Goal: Obtain resource: Download file/media

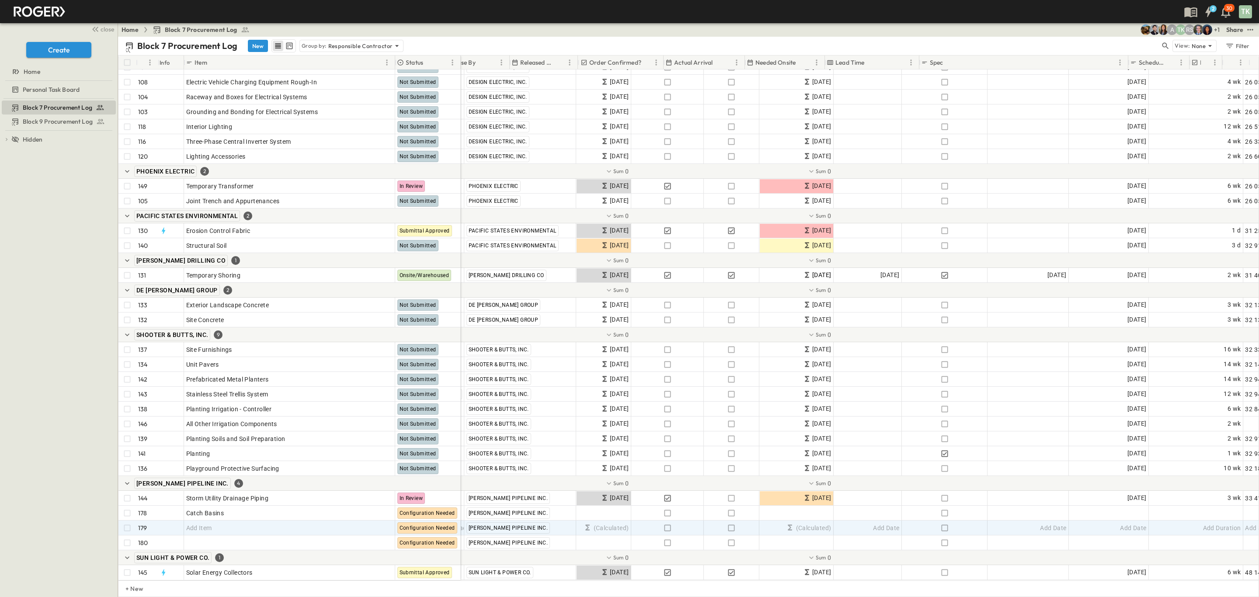
scroll to position [2845, 354]
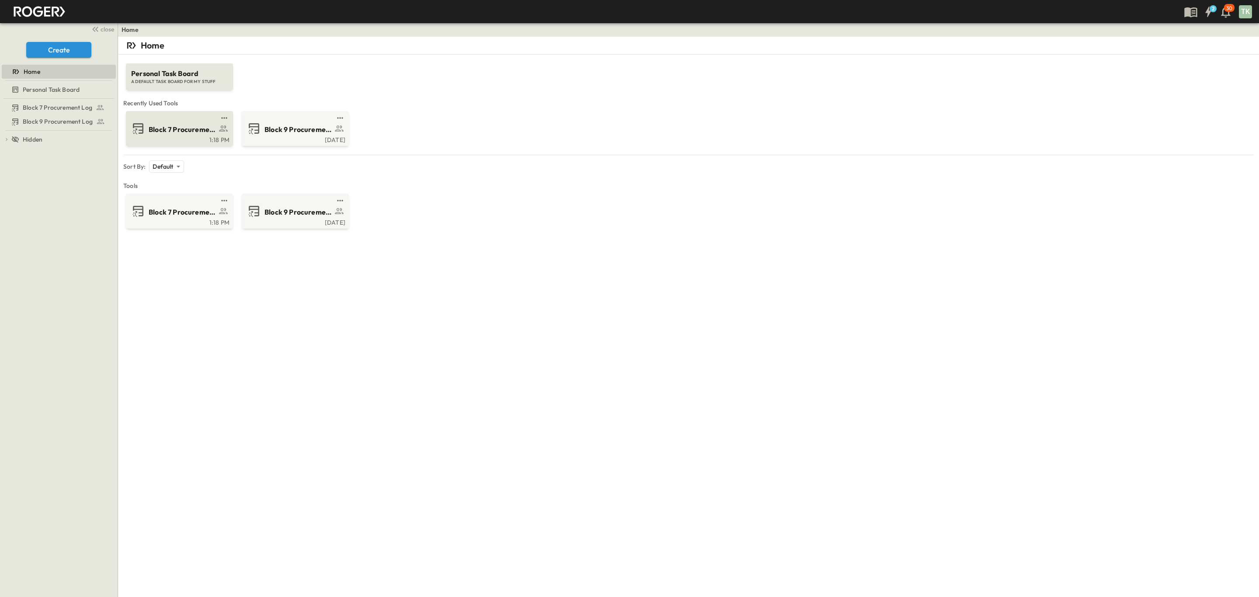
click at [179, 126] on span "Block 7 Procurement Log" at bounding box center [183, 130] width 68 height 10
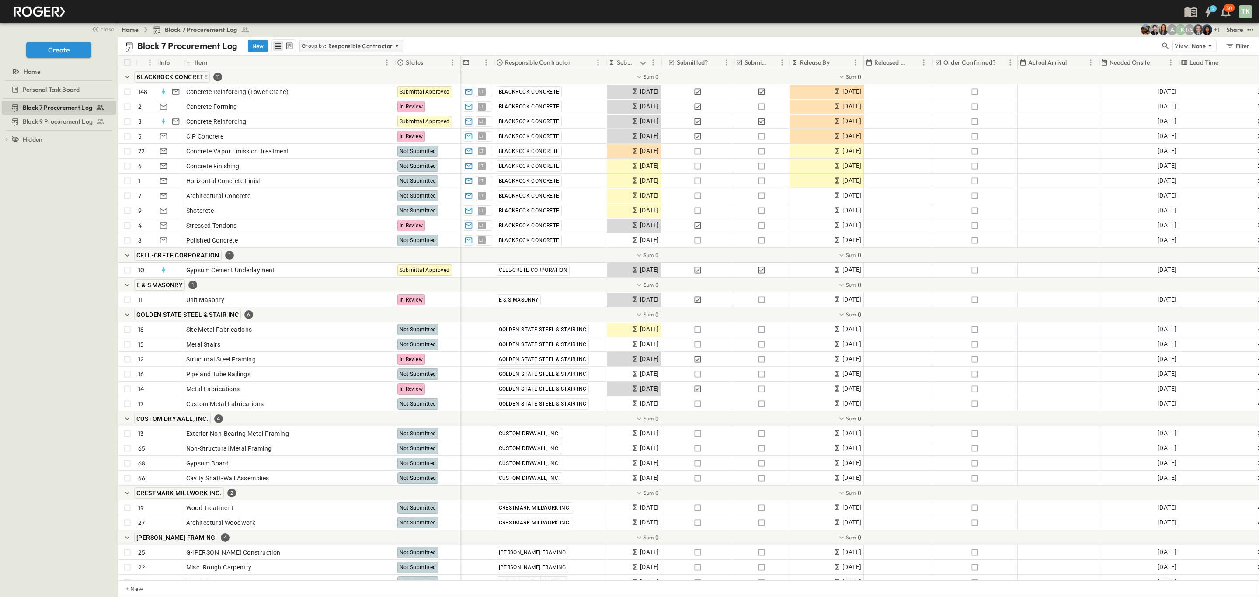
click at [368, 48] on p "Responsible Contractor" at bounding box center [360, 46] width 65 height 9
click at [333, 62] on div "None" at bounding box center [351, 58] width 102 height 12
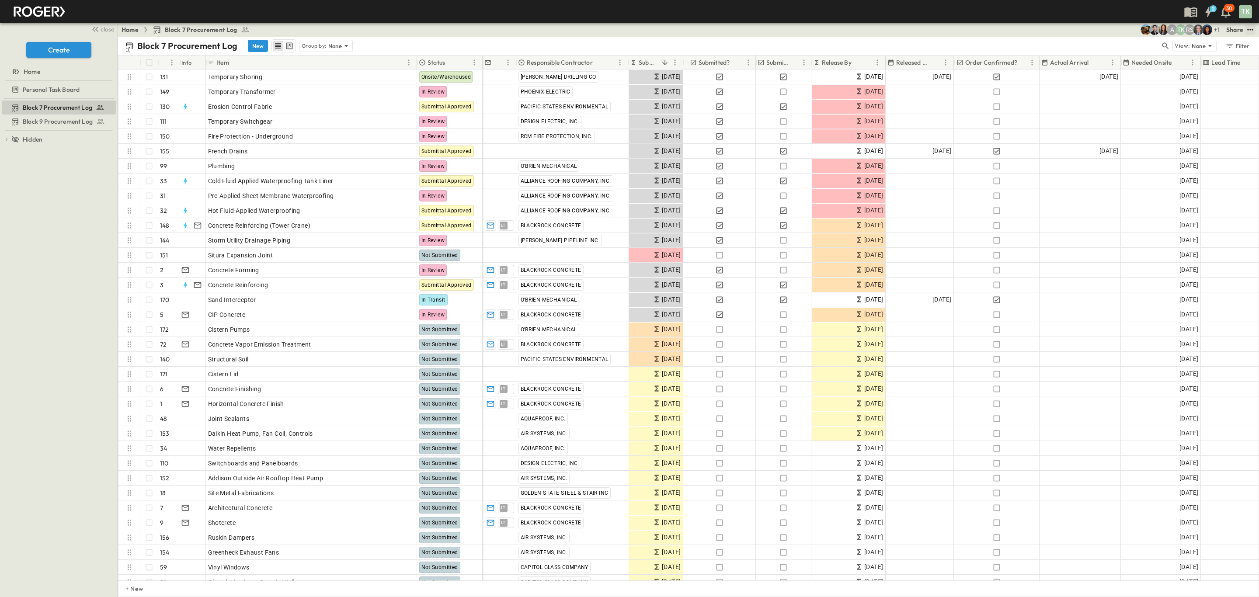
click at [1252, 30] on icon "test" at bounding box center [1250, 29] width 9 height 9
click at [1165, 121] on span "PDF" at bounding box center [1165, 120] width 12 height 9
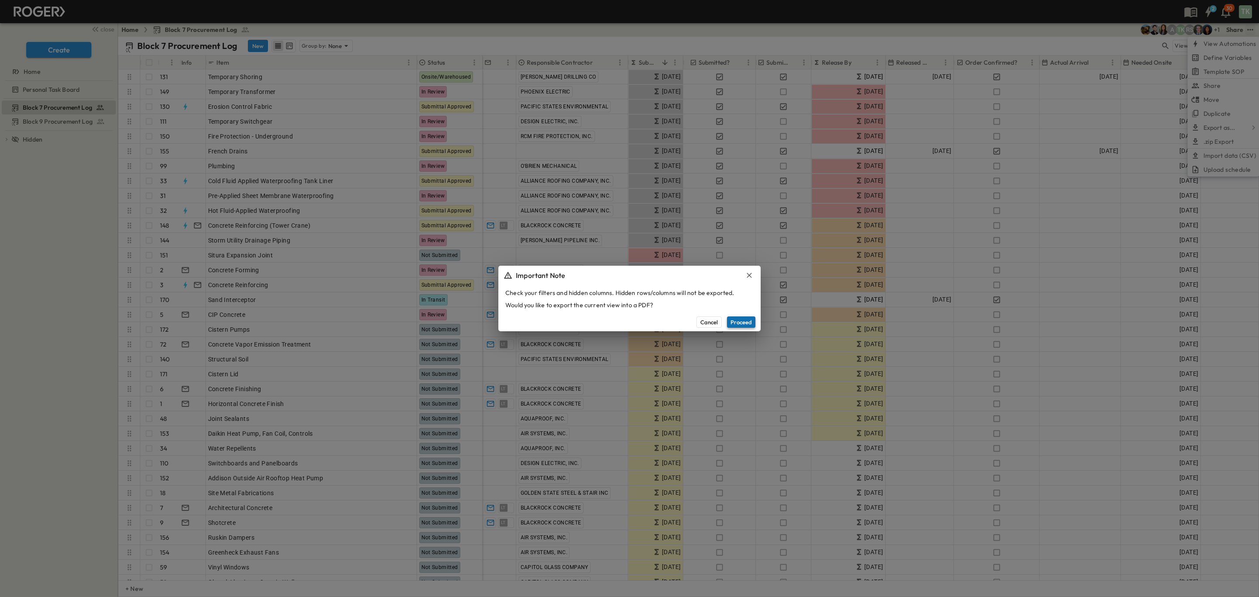
click at [748, 323] on button "Proceed" at bounding box center [741, 322] width 28 height 11
